Goal: Information Seeking & Learning: Find specific fact

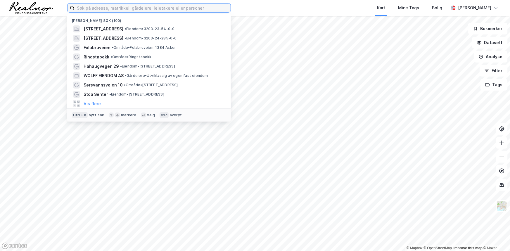
click at [156, 6] on input at bounding box center [153, 8] width 156 height 9
type input "[PERSON_NAME]"
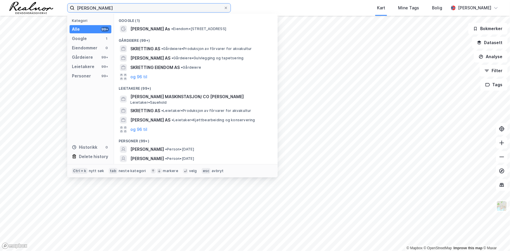
scroll to position [18, 0]
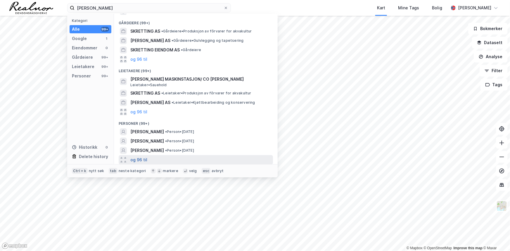
click at [141, 158] on button "og 96 til" at bounding box center [138, 159] width 17 height 7
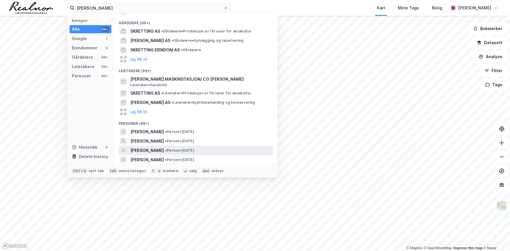
scroll to position [44, 0]
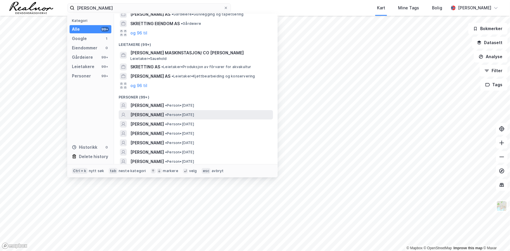
click at [219, 114] on div "[PERSON_NAME] • Person • [DATE]" at bounding box center [200, 114] width 141 height 7
